Goal: Information Seeking & Learning: Learn about a topic

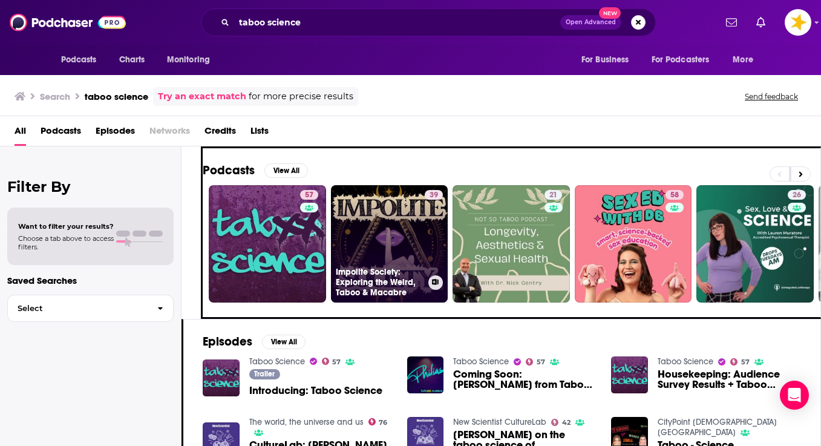
click at [371, 250] on link "39 Impolite Society: Exploring the Weird, Taboo & Macabre" at bounding box center [389, 243] width 117 height 117
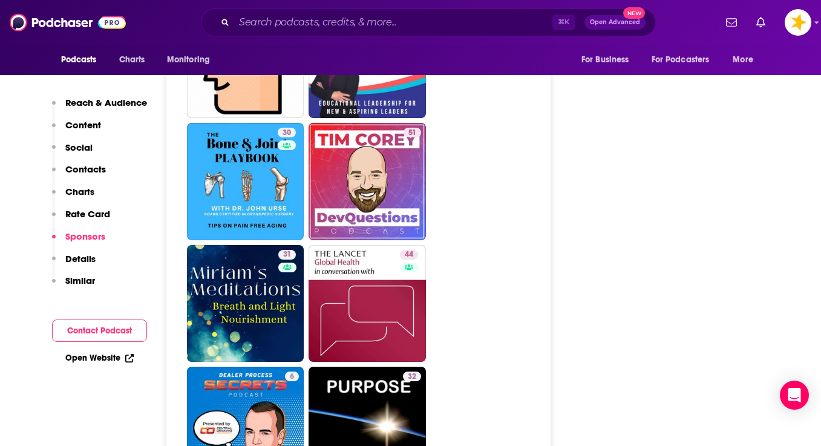
scroll to position [2650, 0]
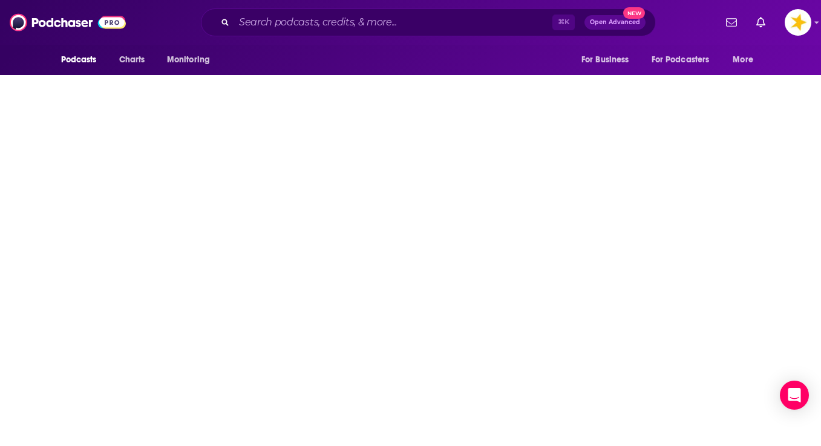
type input "https://www.podchaser.com/podcasts/history-for-atheists-1657943"
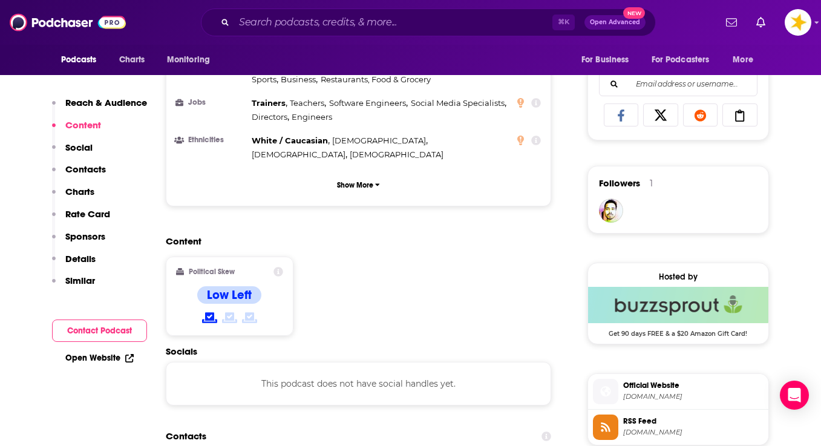
scroll to position [774, 0]
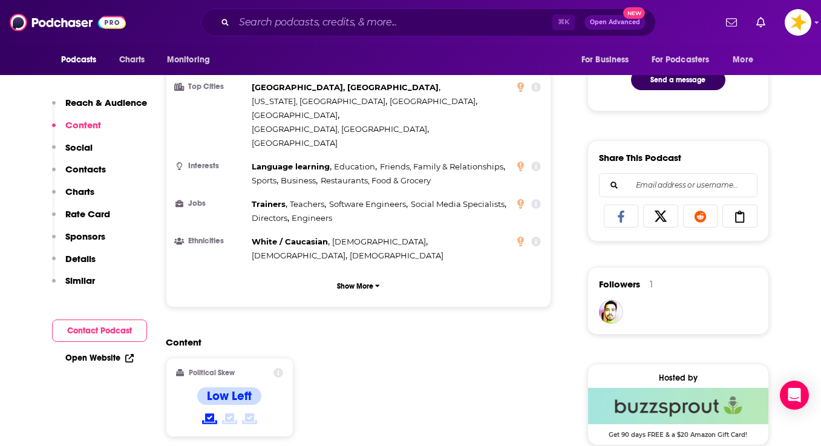
scroll to position [734, 0]
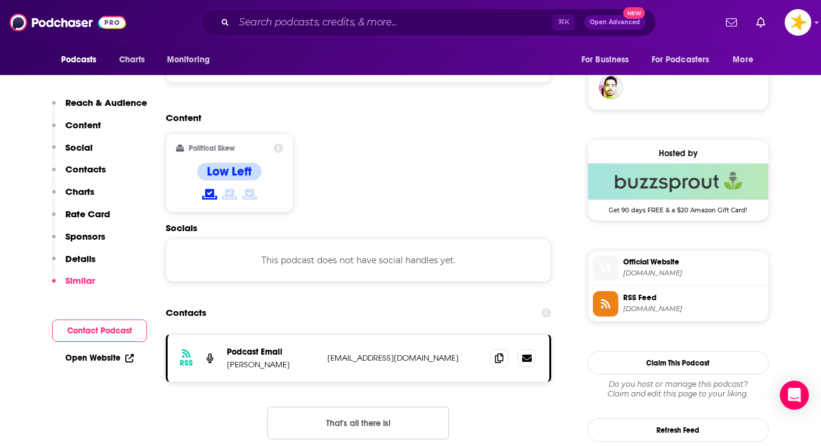
scroll to position [2412, 0]
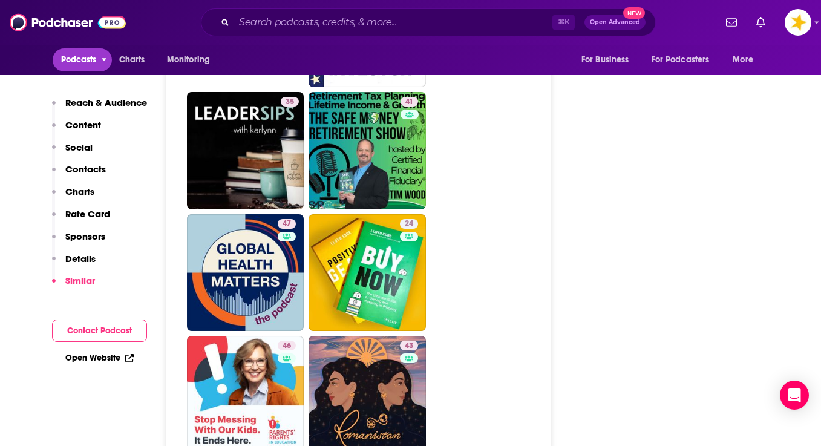
click at [89, 58] on span "Podcasts" at bounding box center [79, 59] width 36 height 17
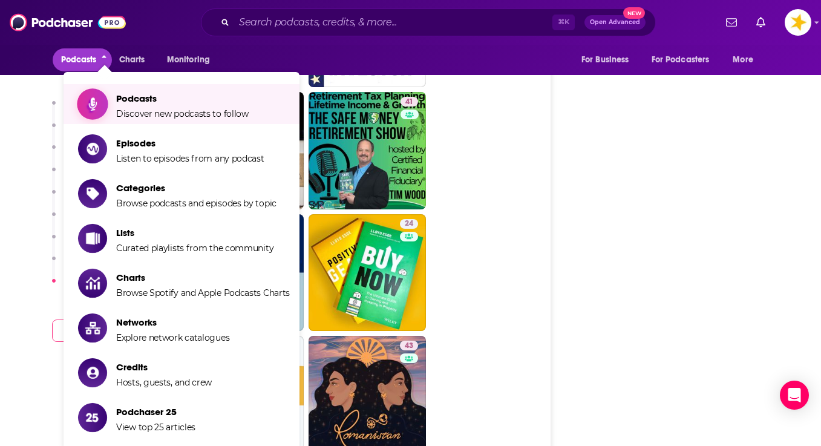
click at [149, 105] on span "Podcasts Discover new podcasts to follow" at bounding box center [182, 104] width 132 height 30
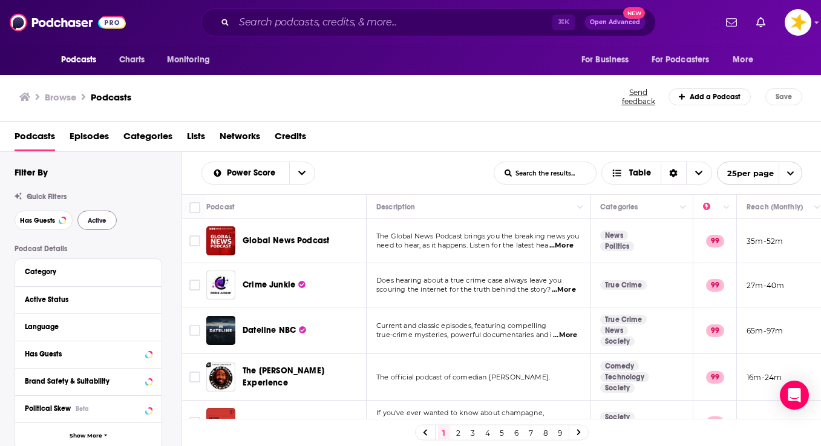
click at [92, 221] on span "Active" at bounding box center [97, 220] width 19 height 7
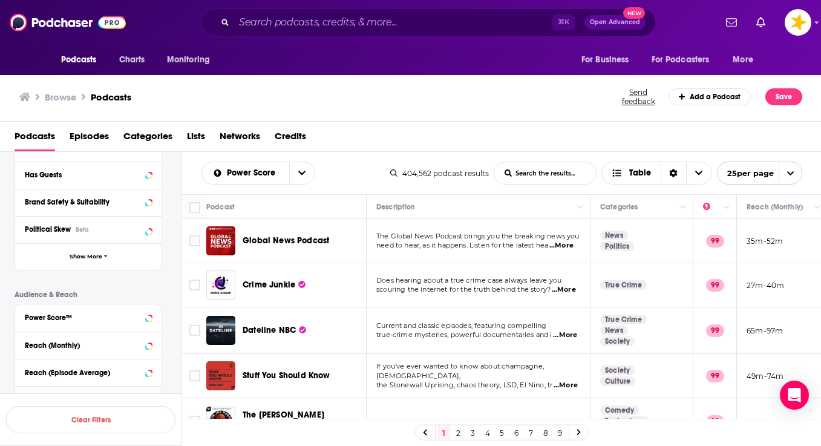
scroll to position [316, 0]
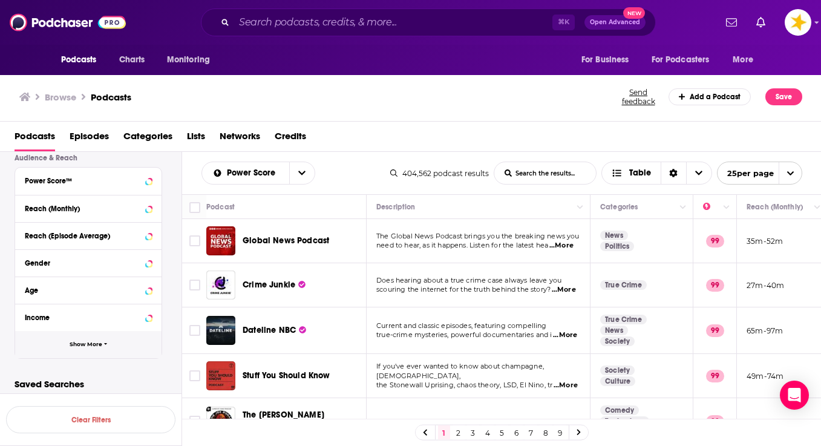
click at [86, 344] on span "Show More" at bounding box center [86, 344] width 33 height 7
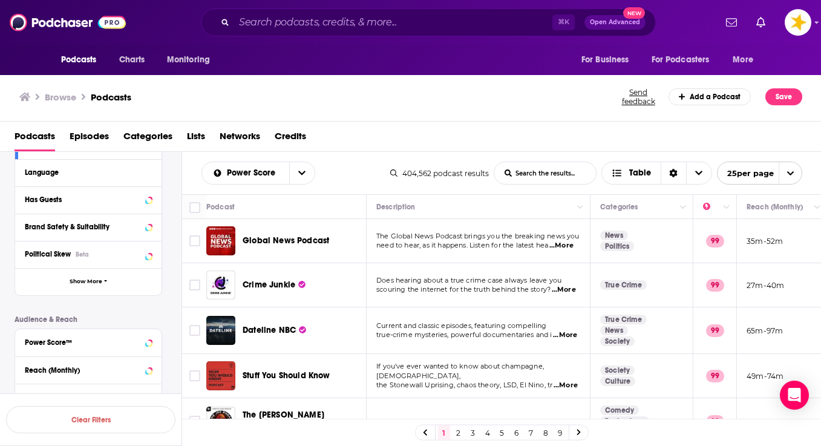
scroll to position [154, 0]
click at [94, 285] on span "Show More" at bounding box center [86, 282] width 33 height 7
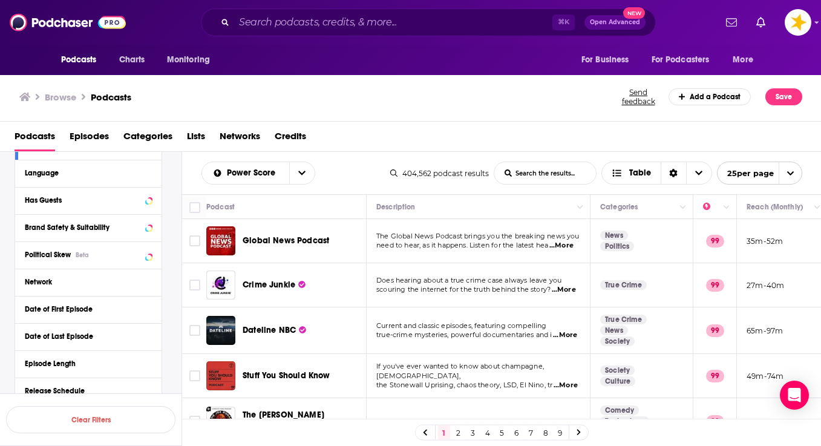
click at [156, 175] on div "Language" at bounding box center [88, 173] width 146 height 27
click at [151, 175] on icon at bounding box center [149, 173] width 6 height 10
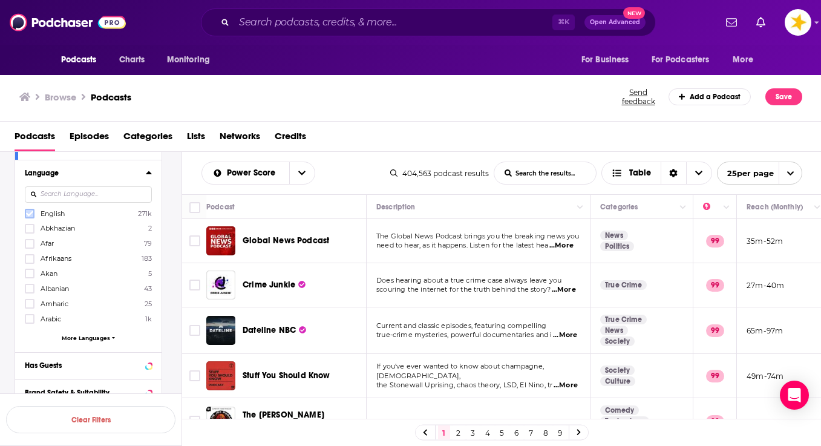
click at [31, 212] on icon at bounding box center [29, 213] width 7 height 7
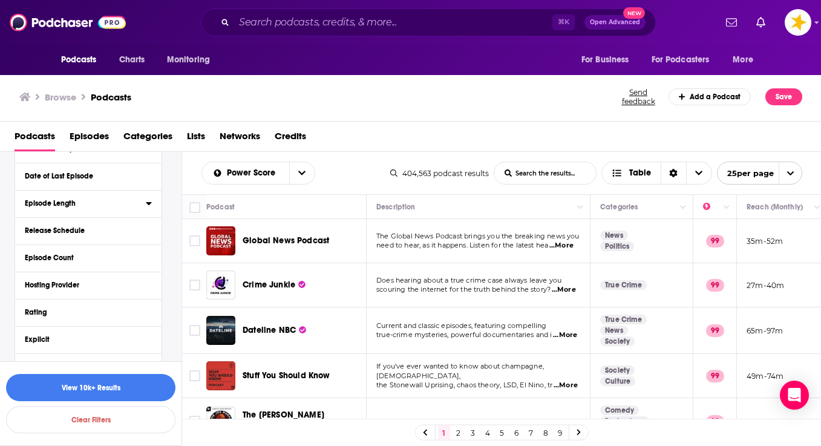
scroll to position [486, 0]
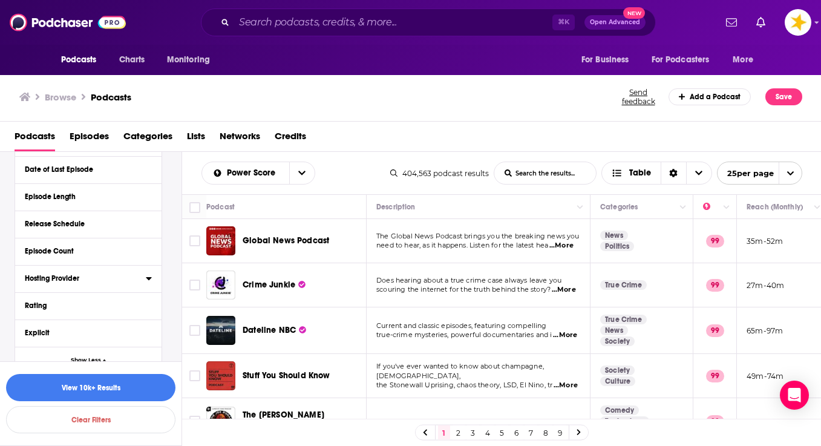
click at [151, 281] on icon at bounding box center [149, 278] width 6 height 10
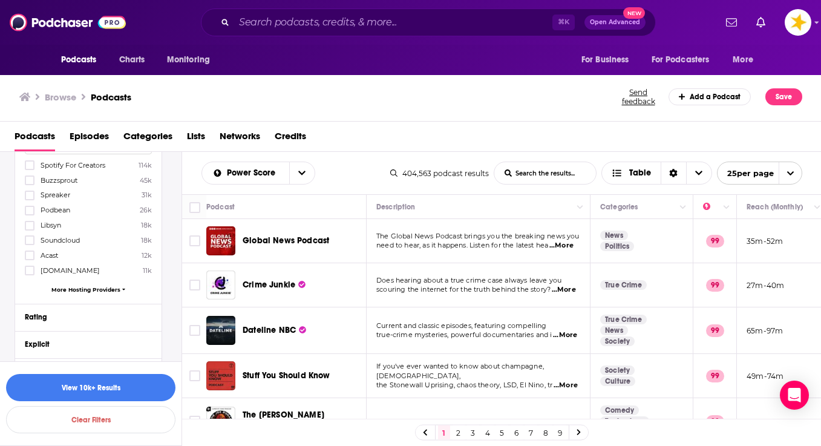
scroll to position [646, 0]
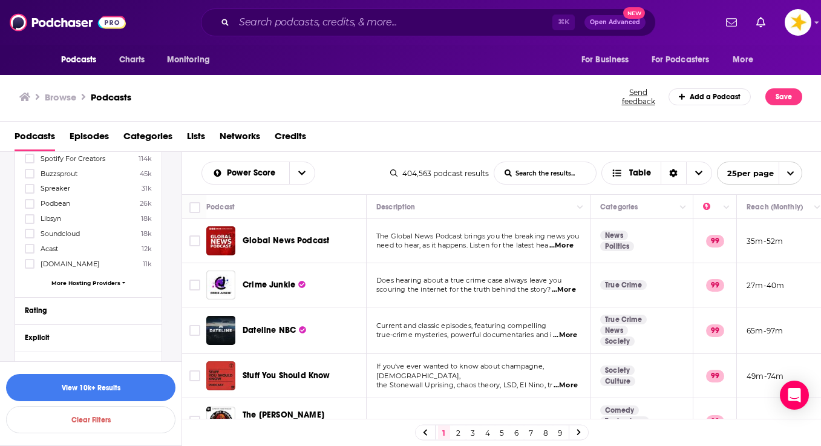
click at [68, 286] on span "More Hosting Providers" at bounding box center [85, 282] width 69 height 7
click at [33, 325] on icon at bounding box center [29, 323] width 7 height 5
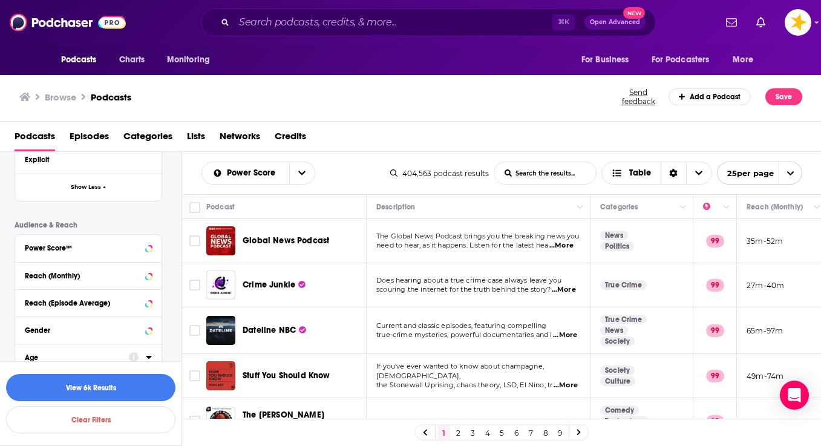
scroll to position [2601, 0]
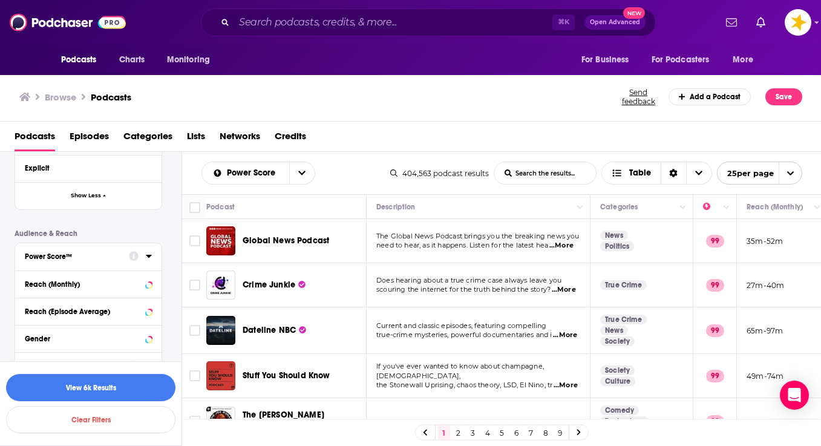
click at [121, 256] on div "Power Score™" at bounding box center [73, 256] width 96 height 8
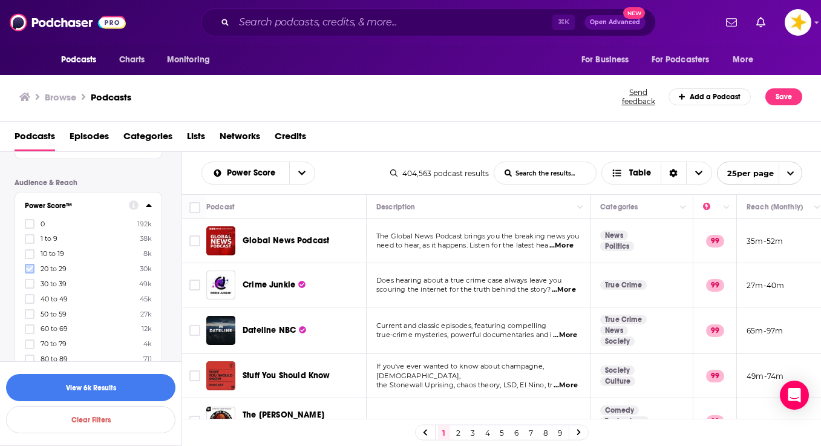
scroll to position [2653, 0]
click at [32, 331] on icon at bounding box center [29, 328] width 7 height 7
click at [102, 384] on button "View 114 Results" at bounding box center [90, 387] width 169 height 27
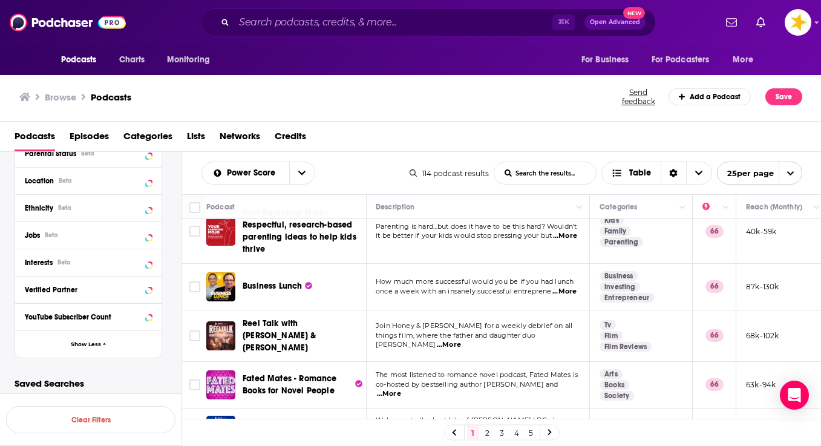
scroll to position [0, 1]
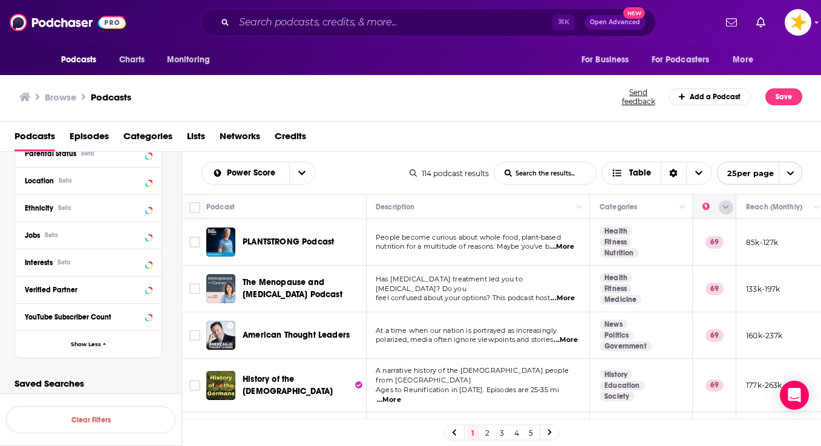
click at [726, 211] on icon "Column Actions" at bounding box center [726, 207] width 6 height 7
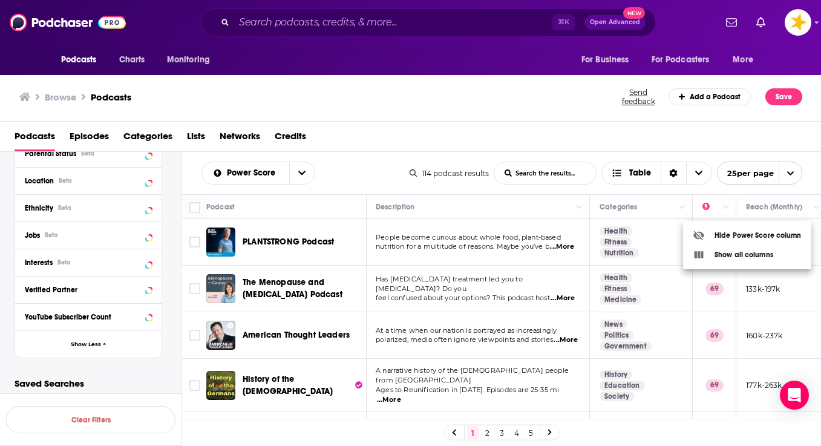
click at [726, 214] on div at bounding box center [410, 223] width 821 height 446
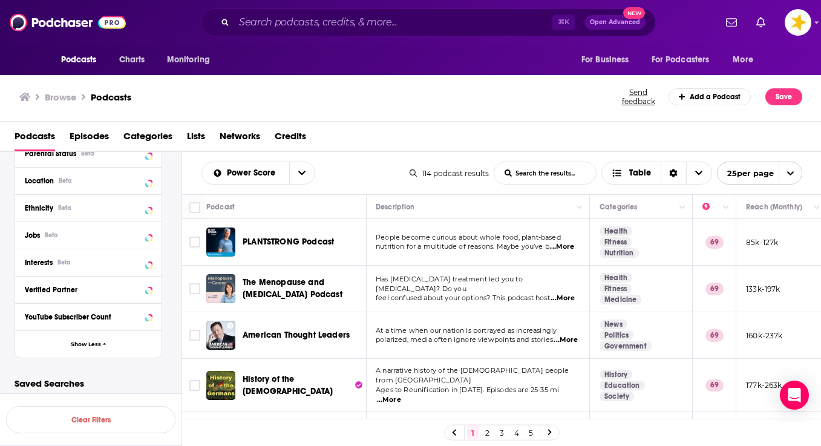
click at [790, 177] on icon "open menu" at bounding box center [790, 173] width 8 height 8
click at [755, 240] on button "100 per page" at bounding box center [759, 234] width 84 height 19
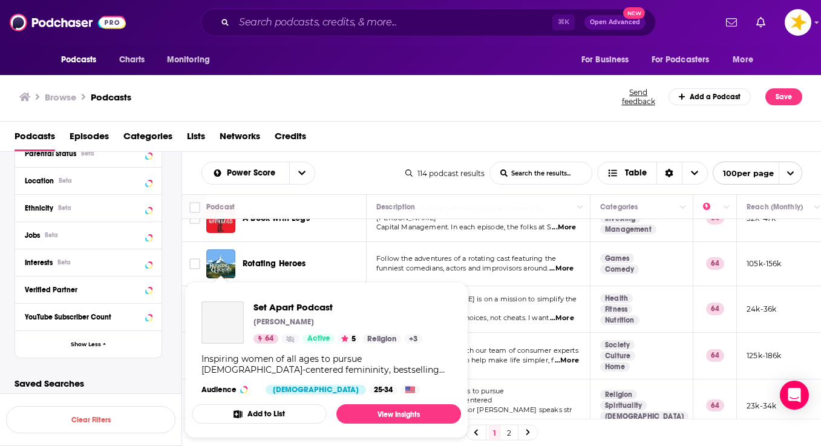
scroll to position [1827, 0]
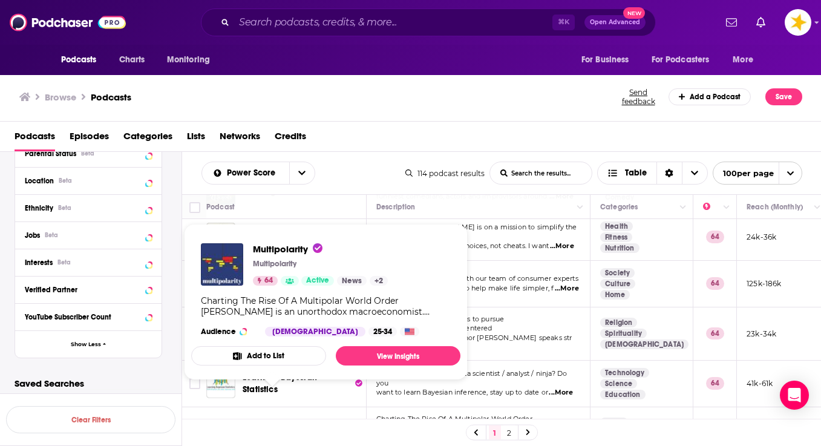
click at [209, 346] on button "Add to List" at bounding box center [258, 355] width 135 height 19
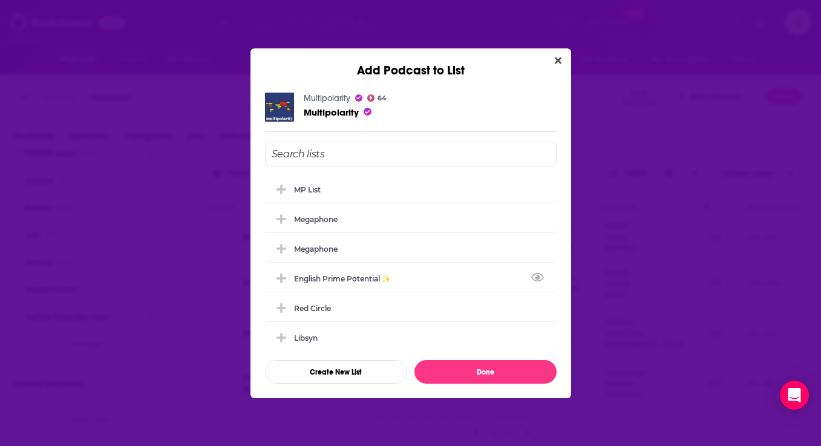
click at [316, 170] on div "MP list megaphone megaphone English Prime Potential ✨ Red Circle Libsyn My Cult…" at bounding box center [410, 263] width 291 height 242
click at [564, 134] on div "Multipolarity 64 Multipolarity MP list megaphone megaphone English Prime Potent…" at bounding box center [410, 238] width 320 height 320
click at [561, 134] on div "Multipolarity 64 Multipolarity MP list megaphone megaphone English Prime Potent…" at bounding box center [410, 238] width 320 height 320
drag, startPoint x: 557, startPoint y: 56, endPoint x: 301, endPoint y: 166, distance: 278.5
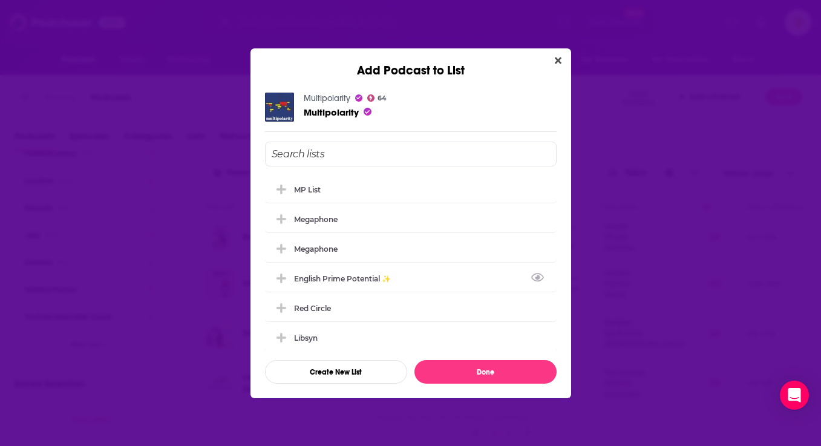
click at [557, 56] on icon "Close" at bounding box center [558, 61] width 7 height 10
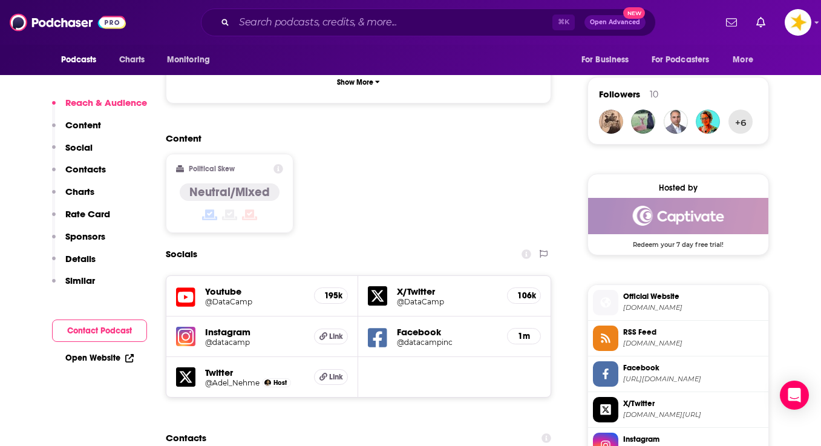
scroll to position [888, 0]
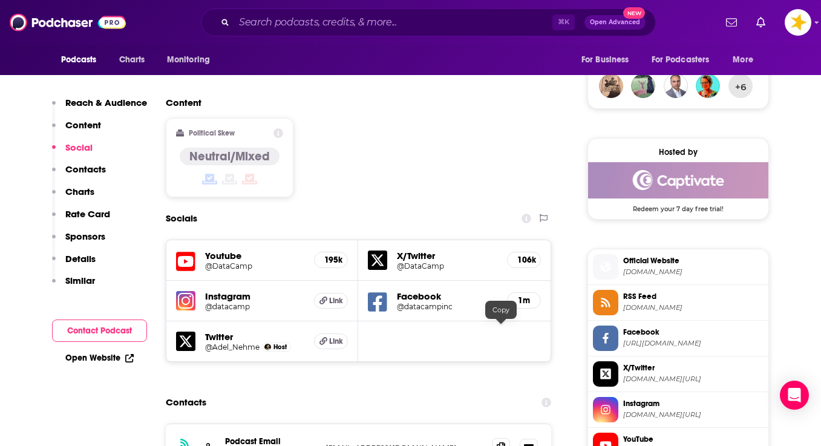
click at [501, 442] on icon at bounding box center [500, 447] width 8 height 10
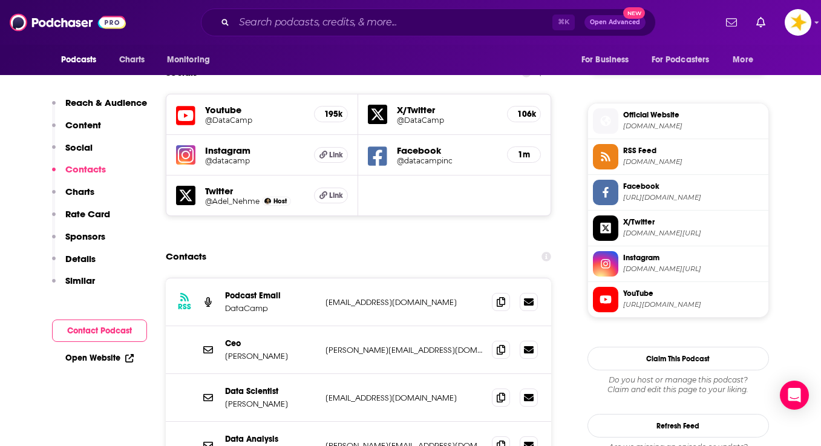
scroll to position [1050, 0]
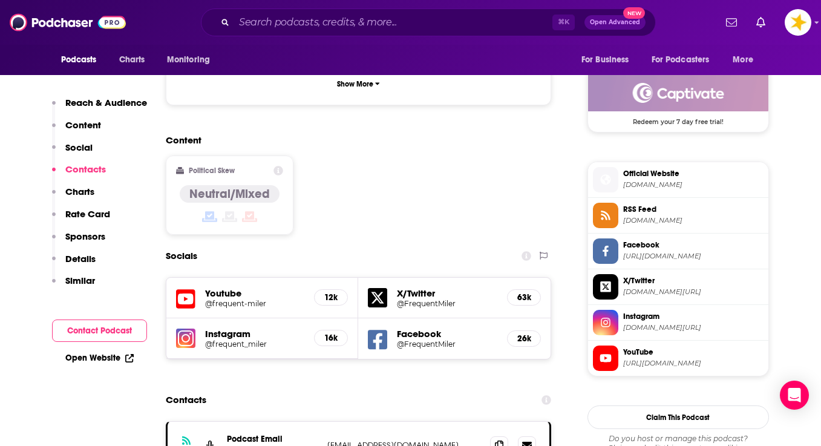
scroll to position [853, 0]
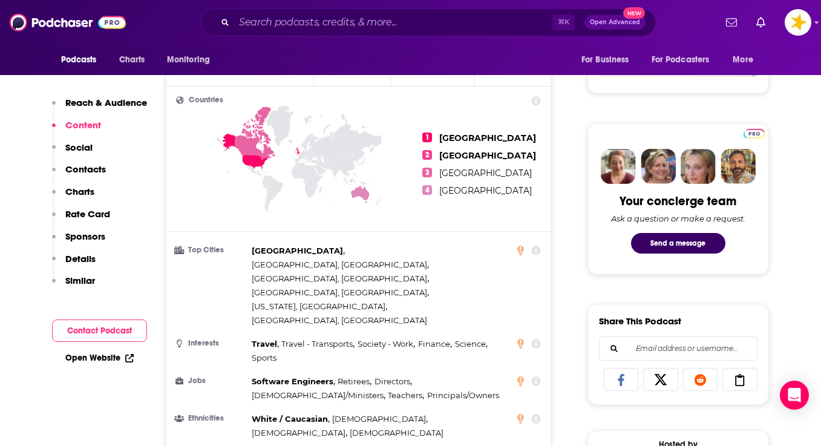
scroll to position [366, 0]
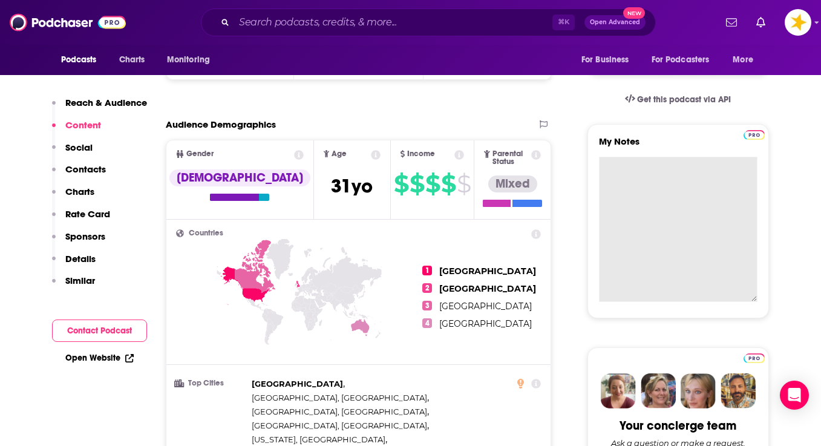
click at [629, 163] on textarea "My Notes" at bounding box center [678, 229] width 158 height 145
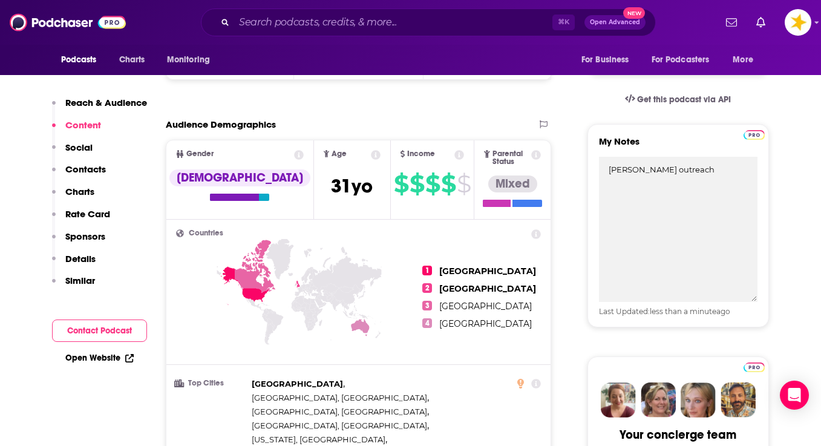
type textarea "priscilla outreach"
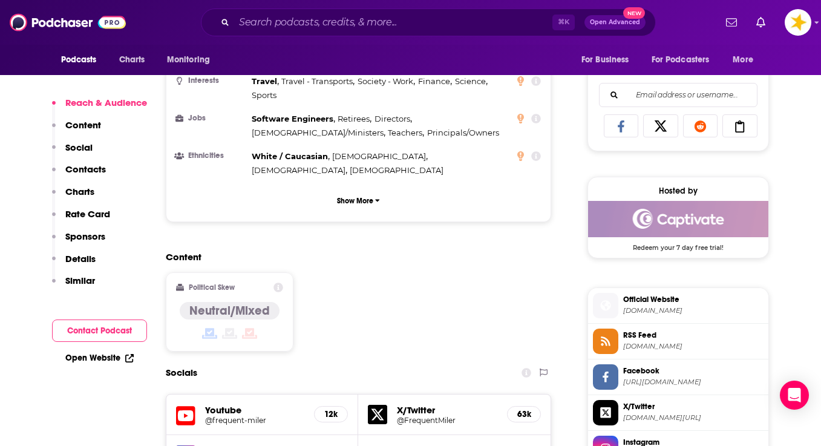
scroll to position [890, 0]
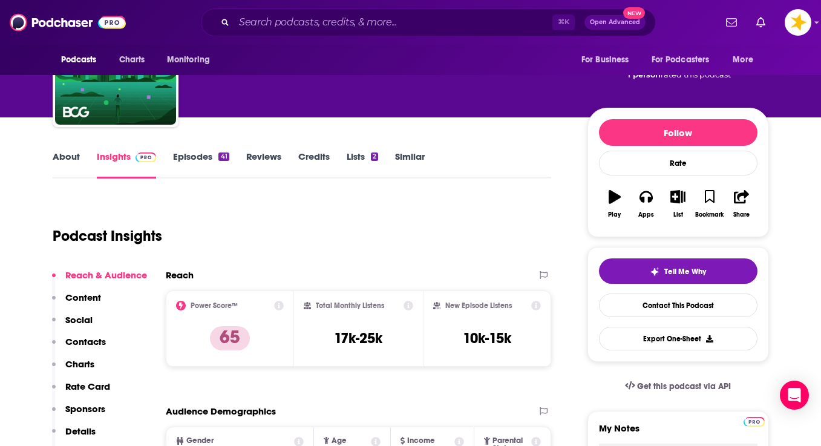
scroll to position [24, 0]
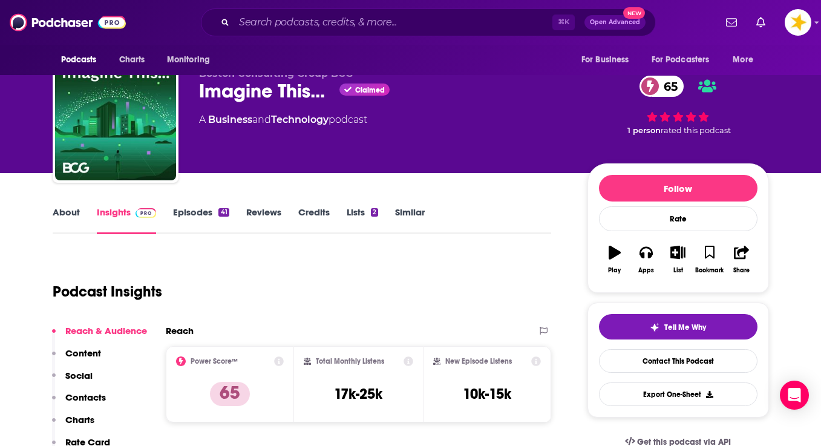
click at [67, 215] on link "About" at bounding box center [66, 220] width 27 height 28
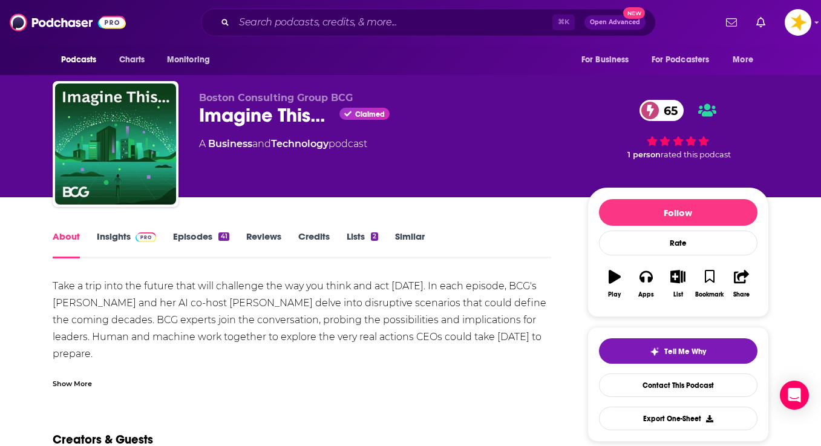
click at [109, 232] on link "Insights" at bounding box center [127, 244] width 60 height 28
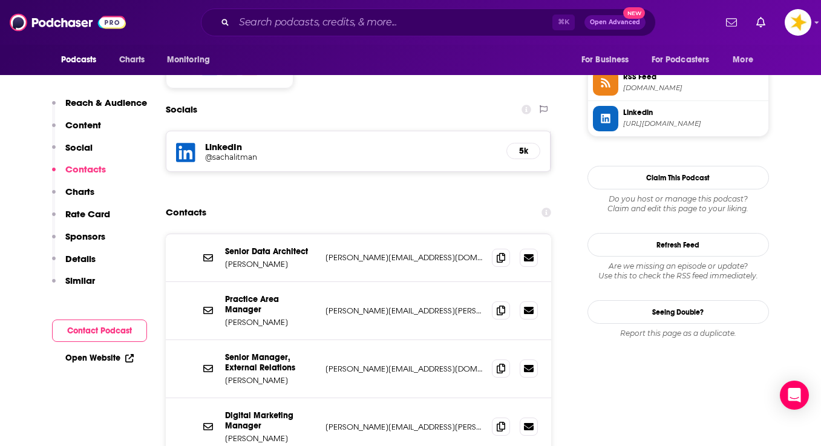
scroll to position [1023, 0]
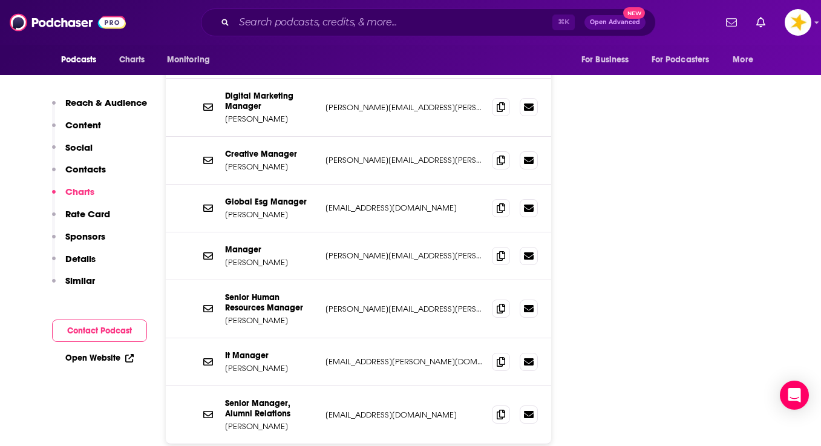
scroll to position [1318, 0]
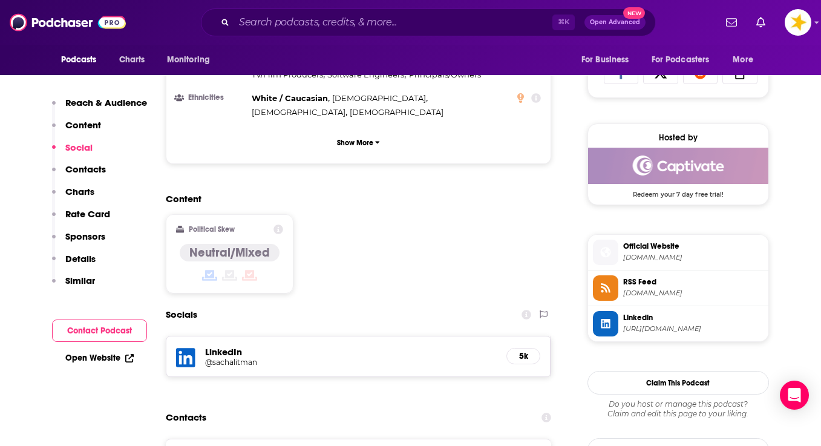
scroll to position [766, 0]
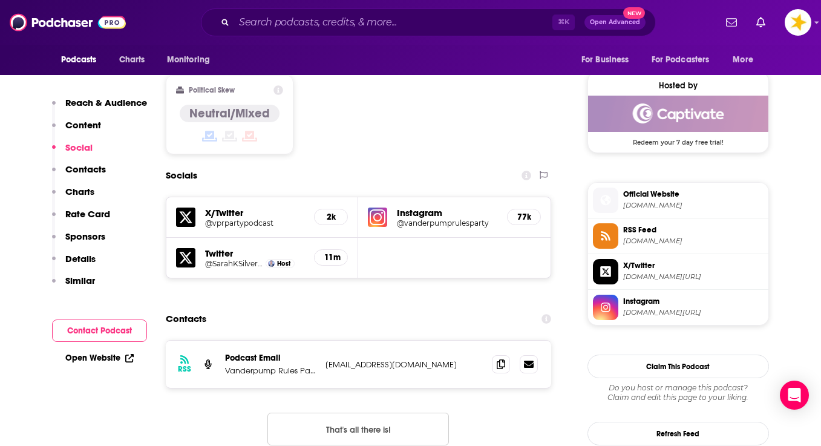
scroll to position [968, 0]
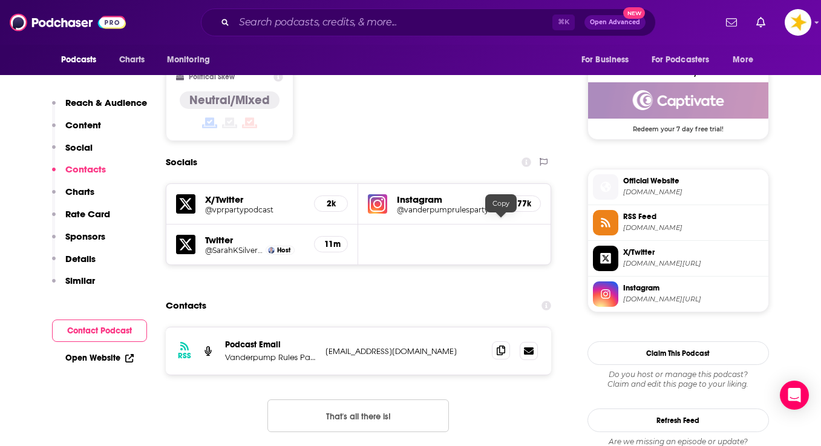
click at [500, 345] on icon at bounding box center [500, 350] width 8 height 10
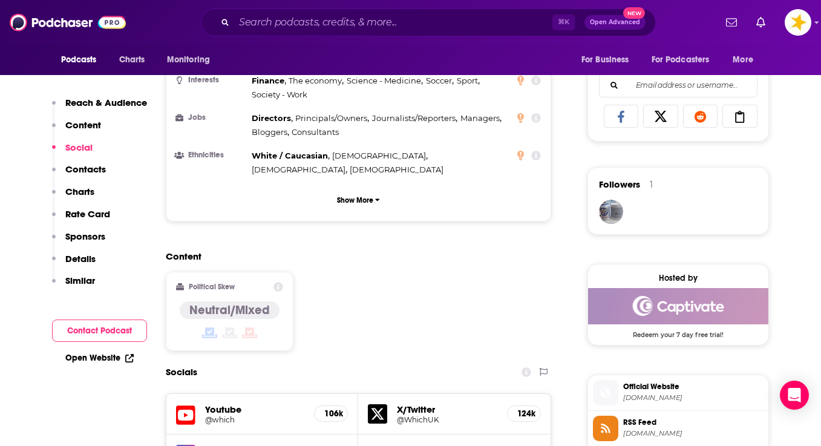
scroll to position [1003, 0]
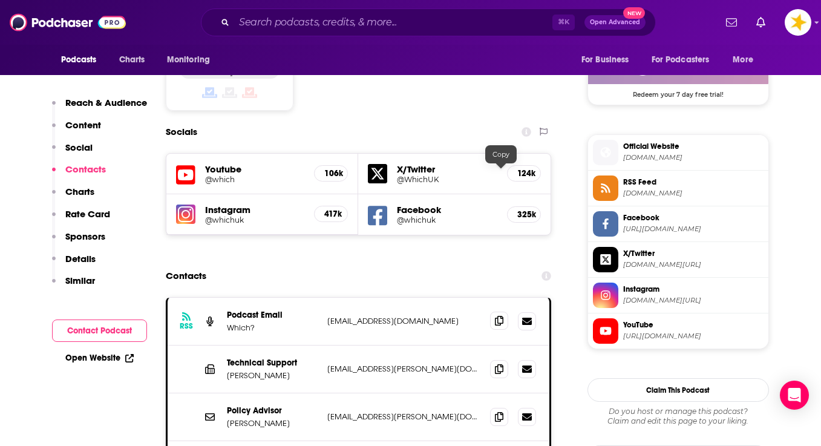
click at [496, 311] on span at bounding box center [499, 320] width 18 height 18
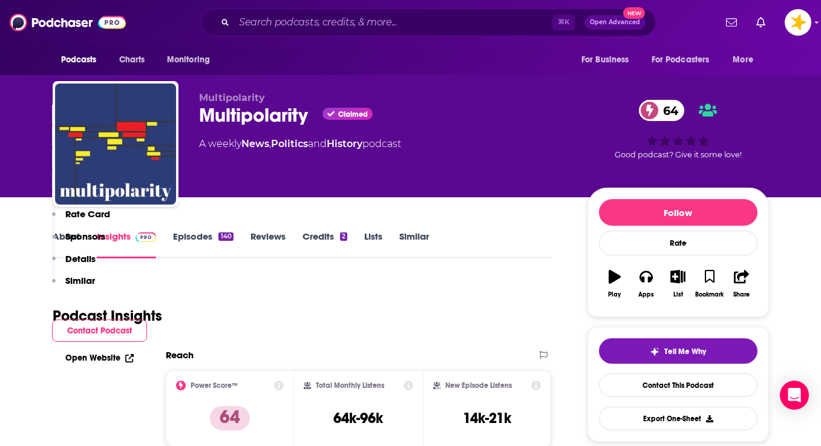
scroll to position [819, 0]
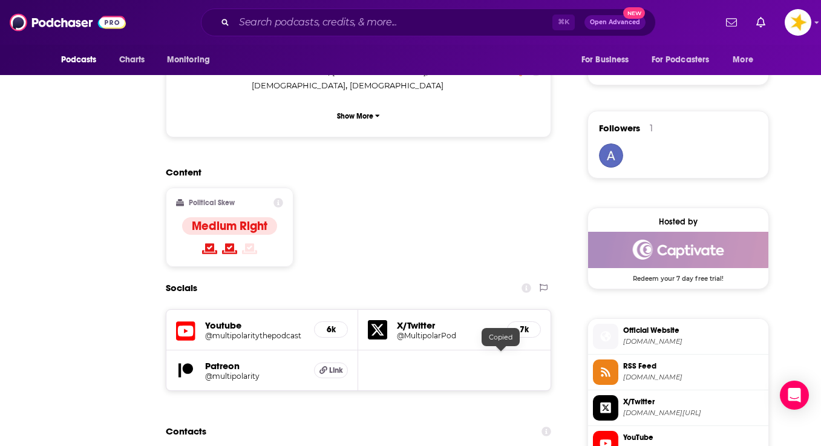
scroll to position [36, 0]
